Goal: Task Accomplishment & Management: Manage account settings

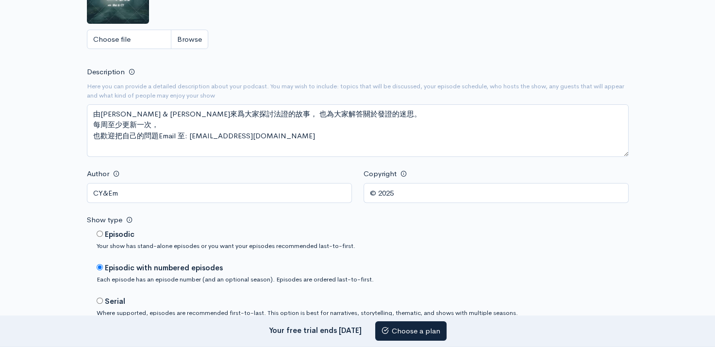
scroll to position [388, 0]
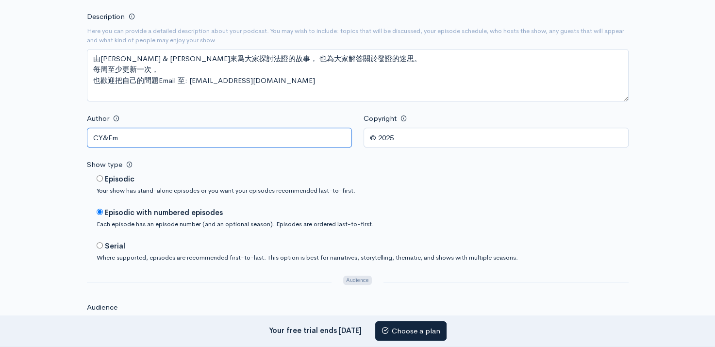
click at [151, 131] on input "CY&Em" at bounding box center [219, 138] width 265 height 20
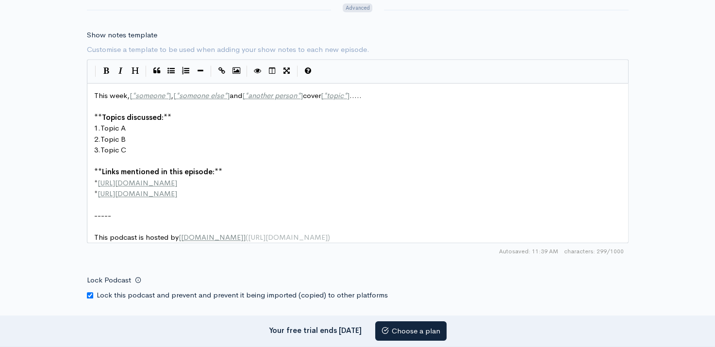
scroll to position [1164, 0]
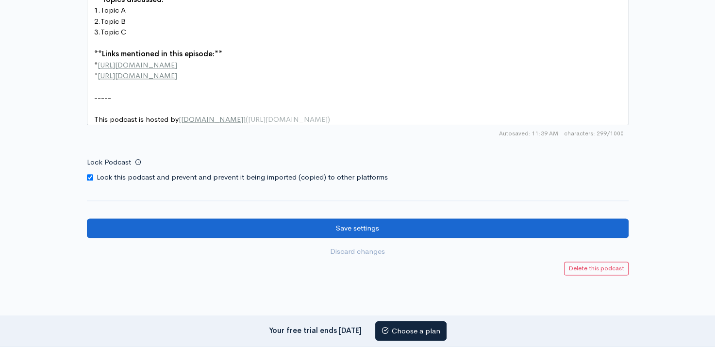
type input "C&E"
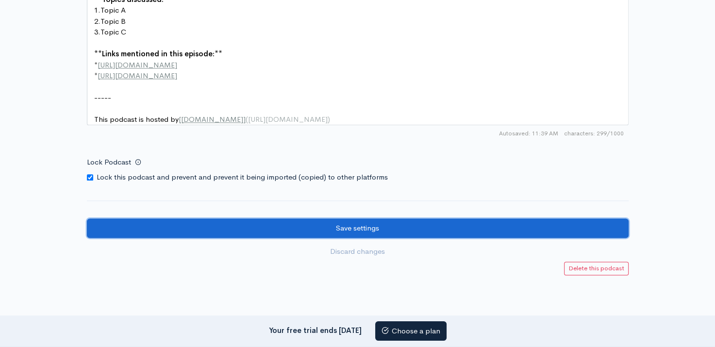
click at [378, 230] on input "Save settings" at bounding box center [357, 228] width 541 height 20
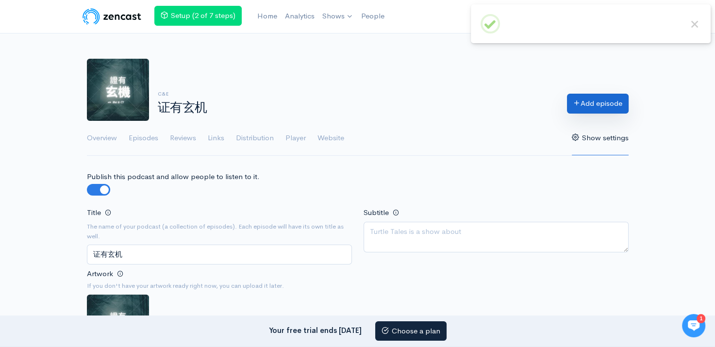
click at [592, 105] on link "Add episode" at bounding box center [598, 104] width 62 height 20
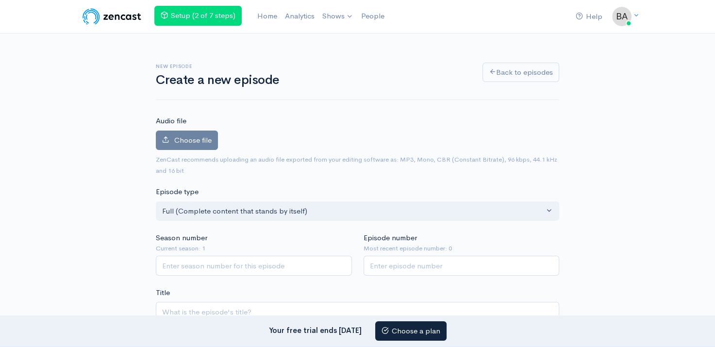
scroll to position [49, 0]
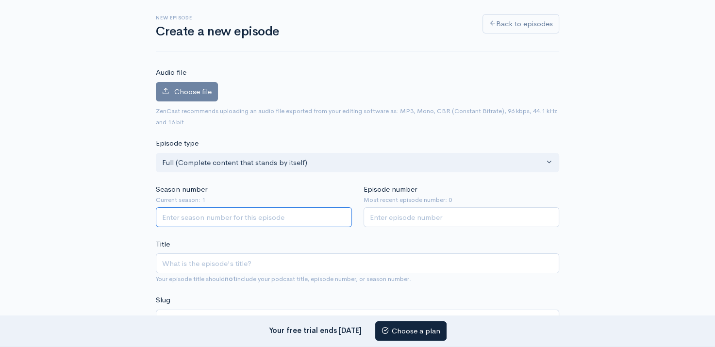
click at [275, 221] on input "Season number" at bounding box center [254, 217] width 196 height 20
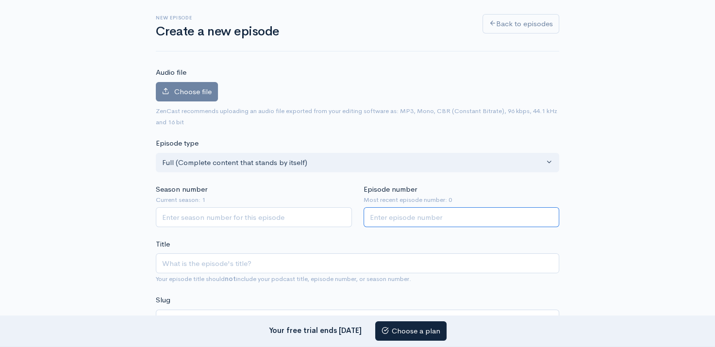
click at [395, 216] on input "Episode number" at bounding box center [461, 217] width 196 height 20
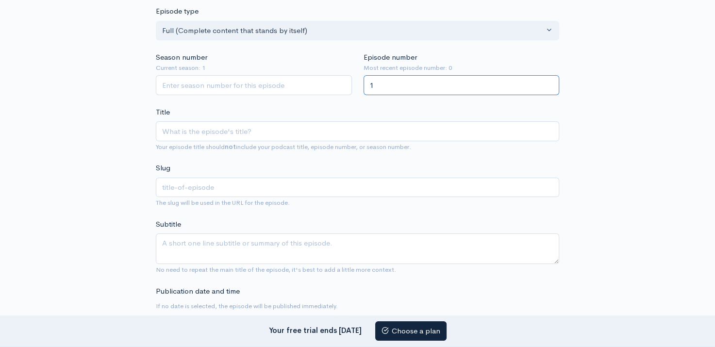
scroll to position [194, 0]
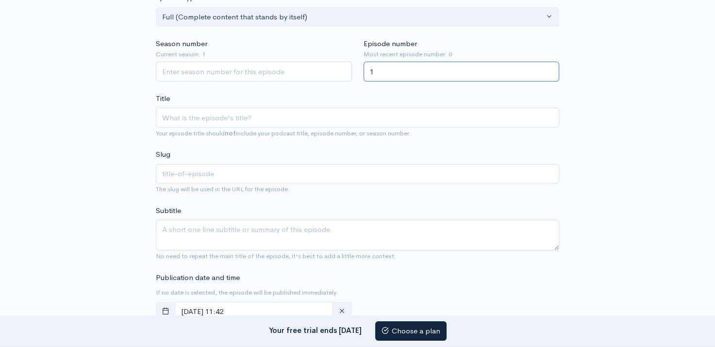
type input "1"
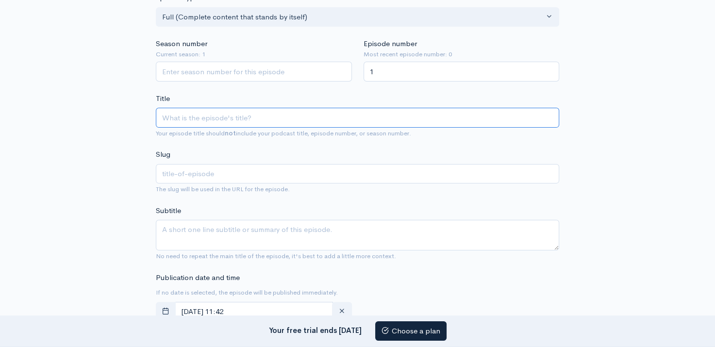
click at [279, 116] on input "Title" at bounding box center [357, 118] width 403 height 20
type input "实验室里的真相与笑料"
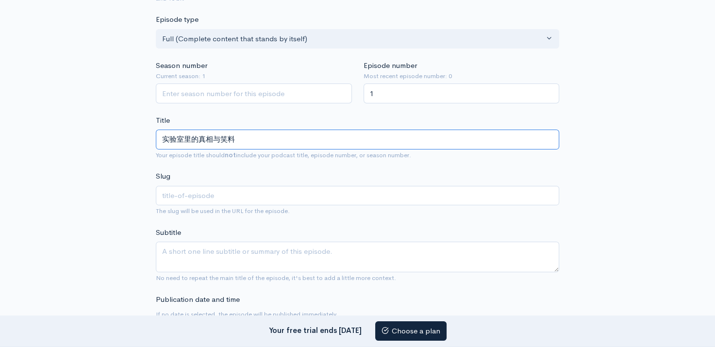
scroll to position [116, 0]
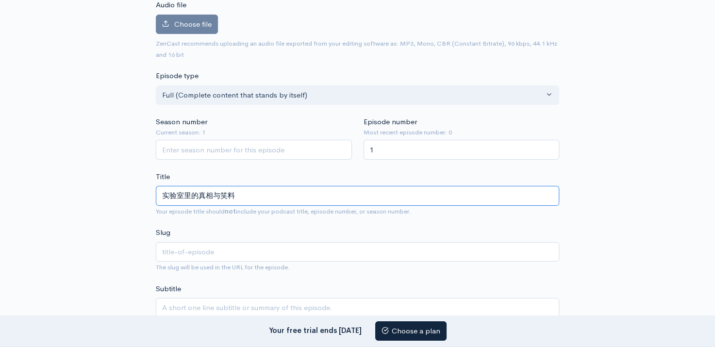
click at [159, 190] on input "实验室里的真相与笑料" at bounding box center [357, 196] width 403 height 20
click at [162, 195] on input "实验室里的真相与笑料" at bounding box center [357, 196] width 403 height 20
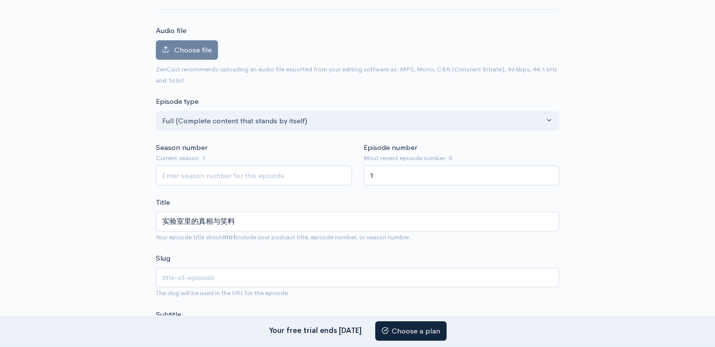
scroll to position [67, 0]
